Goal: Task Accomplishment & Management: Manage account settings

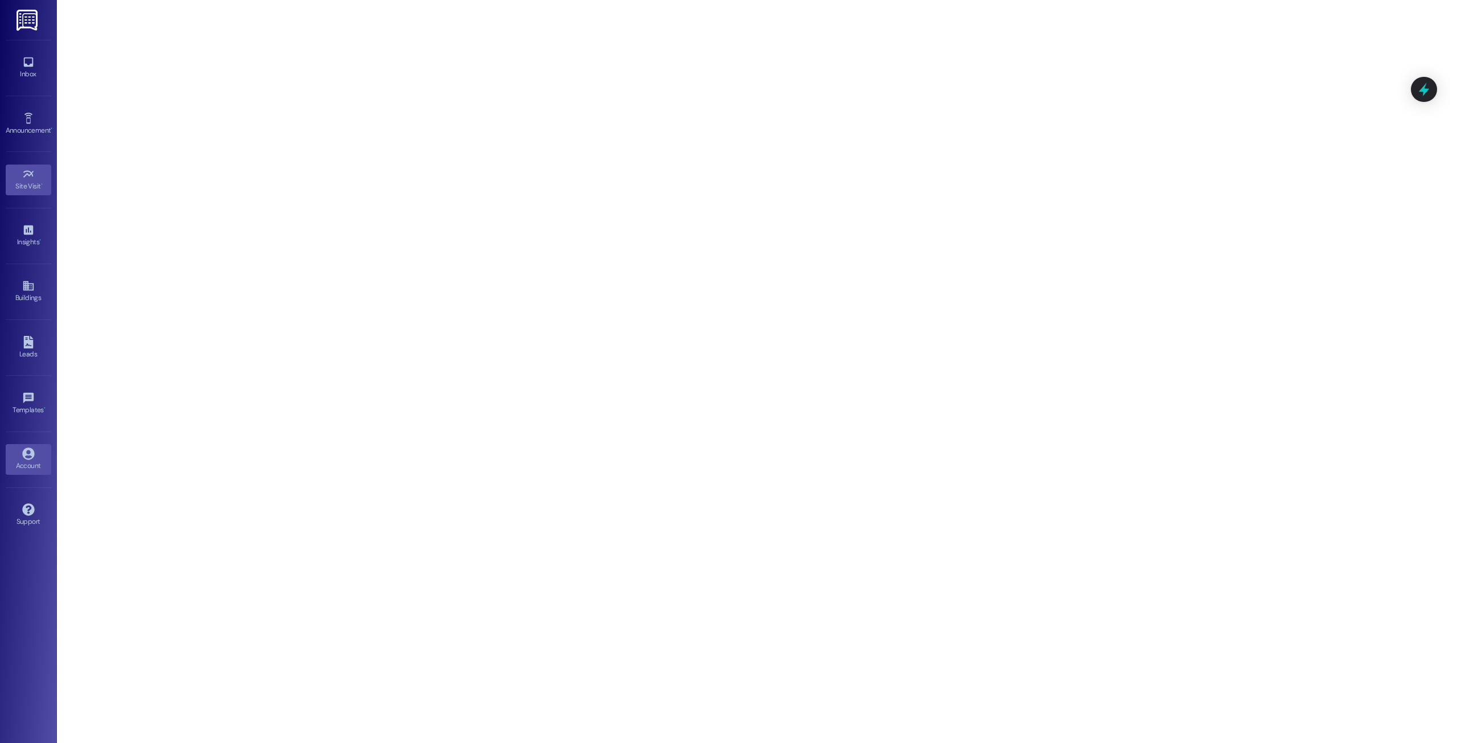
click at [38, 452] on link "Account" at bounding box center [29, 459] width 46 height 31
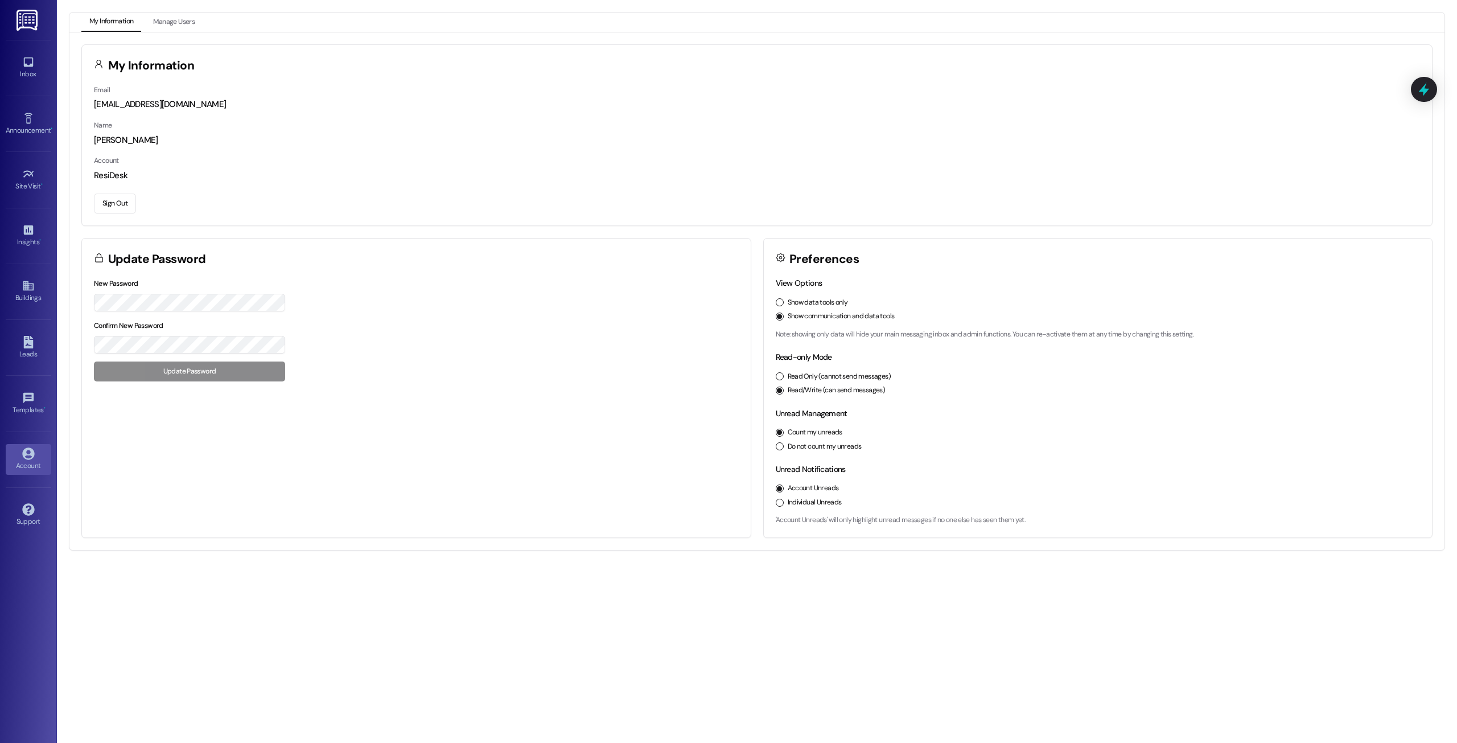
click at [125, 202] on button "Sign Out" at bounding box center [115, 203] width 42 height 20
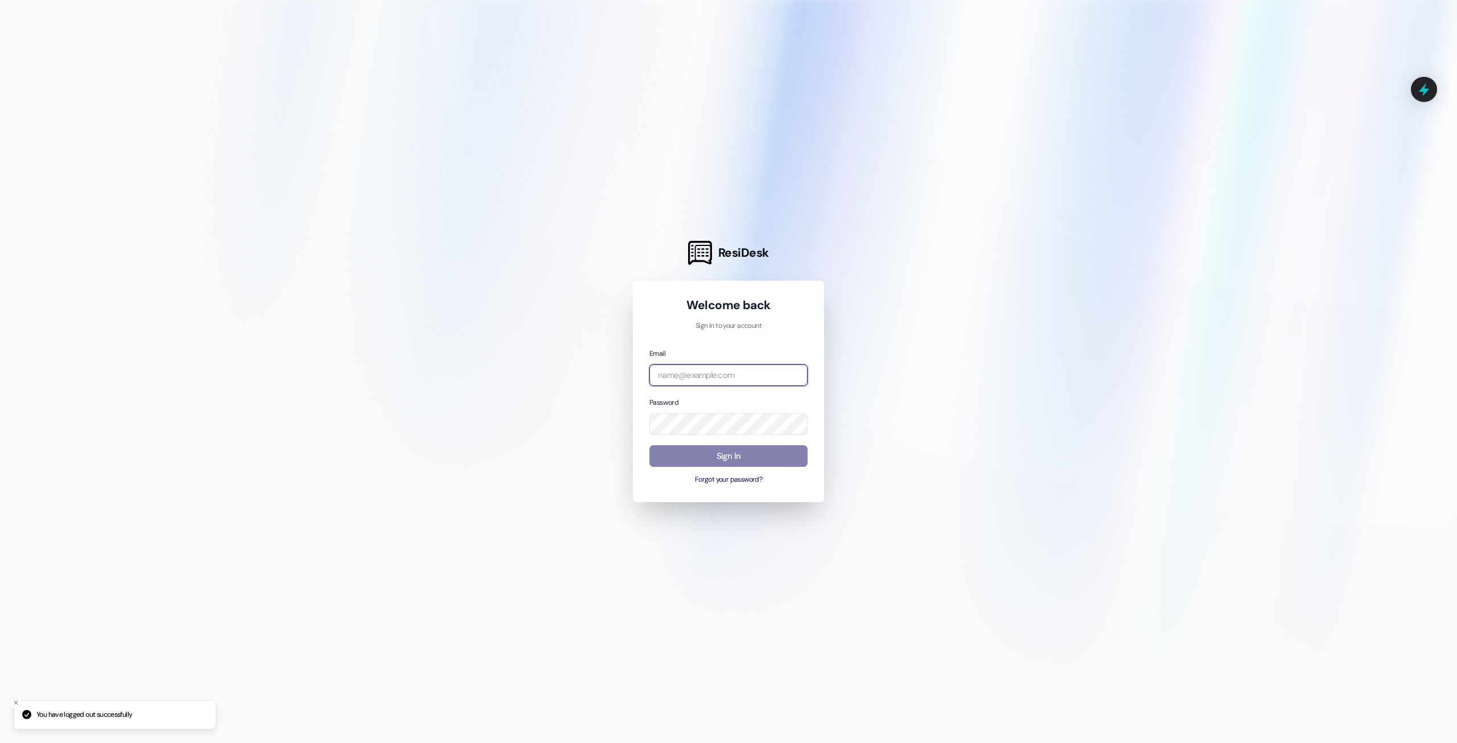
click at [740, 383] on input "email" at bounding box center [728, 375] width 158 height 22
click at [783, 369] on input "email" at bounding box center [728, 375] width 158 height 22
click at [0, 742] on com-1password-button at bounding box center [0, 743] width 0 height 0
type input "[EMAIL_ADDRESS][DOMAIN_NAME]"
